Goal: Task Accomplishment & Management: Complete application form

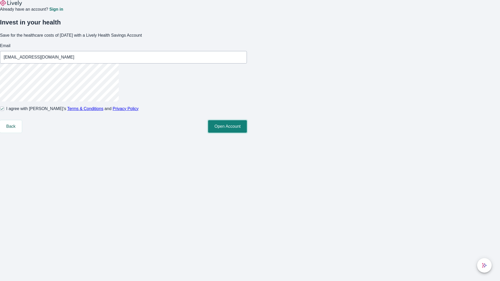
click at [247, 133] on button "Open Account" at bounding box center [227, 126] width 39 height 12
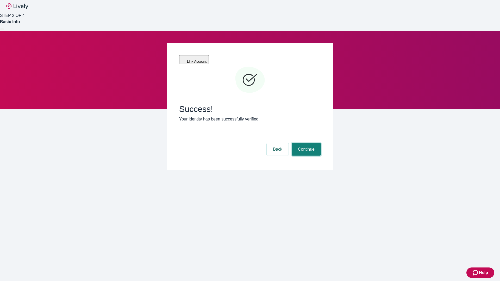
click at [305, 143] on button "Continue" at bounding box center [305, 149] width 29 height 12
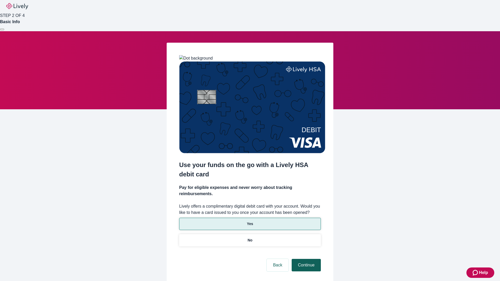
click at [250, 238] on p "No" at bounding box center [250, 240] width 5 height 5
click at [305, 259] on button "Continue" at bounding box center [305, 265] width 29 height 12
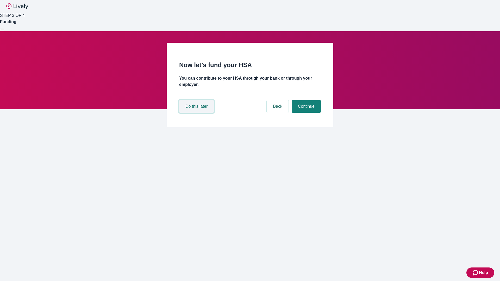
click at [197, 113] on button "Do this later" at bounding box center [196, 106] width 35 height 12
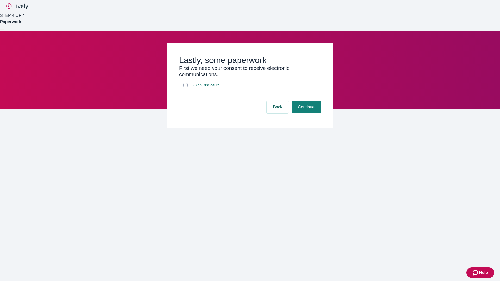
click at [185, 87] on input "E-Sign Disclosure" at bounding box center [185, 85] width 4 height 4
checkbox input "true"
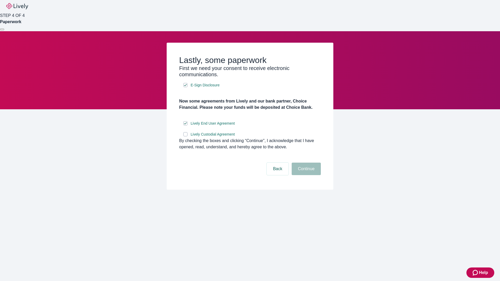
click at [185, 136] on input "Lively Custodial Agreement" at bounding box center [185, 134] width 4 height 4
checkbox input "true"
click at [305, 175] on button "Continue" at bounding box center [305, 169] width 29 height 12
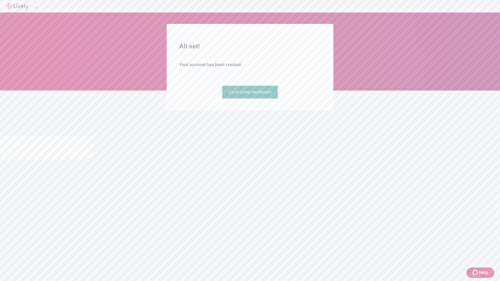
click at [250, 98] on link "Go to Lively dashboard" at bounding box center [249, 92] width 55 height 12
